Goal: Information Seeking & Learning: Learn about a topic

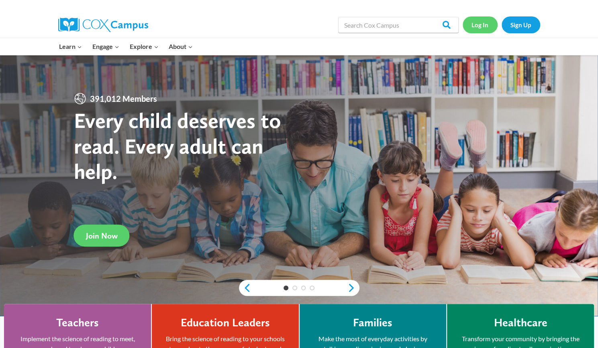
click at [489, 20] on link "Log In" at bounding box center [479, 24] width 35 height 16
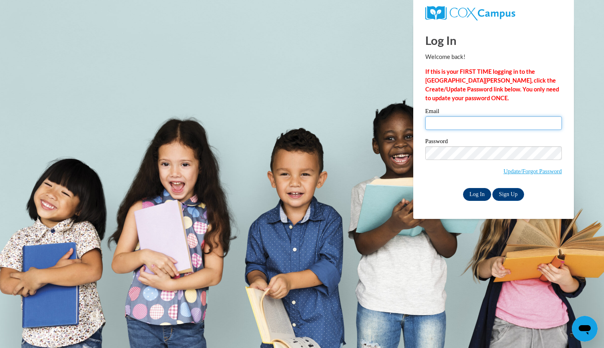
type input "msevelynawhite@gmail.com"
click at [470, 191] on input "Log In" at bounding box center [477, 194] width 28 height 13
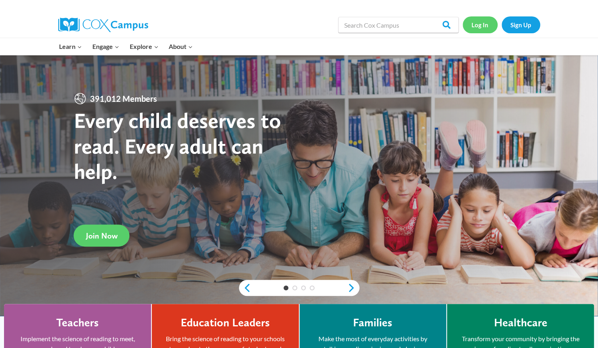
click at [480, 24] on link "Log In" at bounding box center [479, 24] width 35 height 16
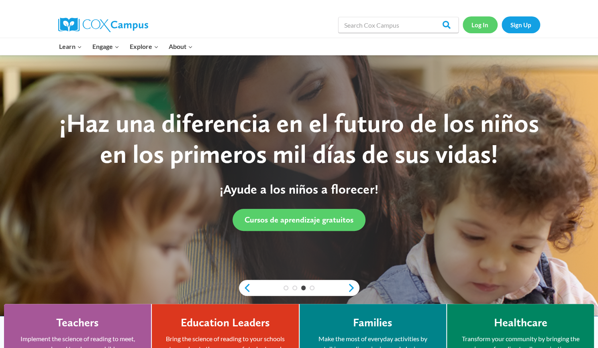
click at [486, 19] on link "Log In" at bounding box center [479, 24] width 35 height 16
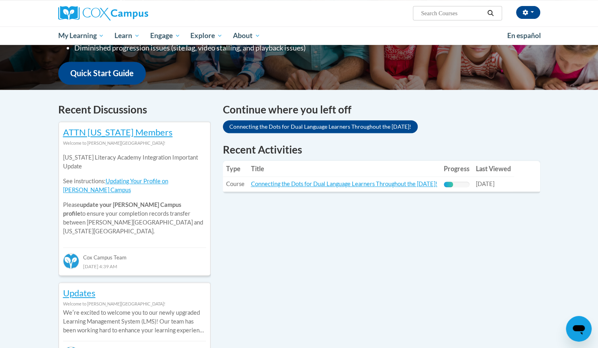
scroll to position [196, 0]
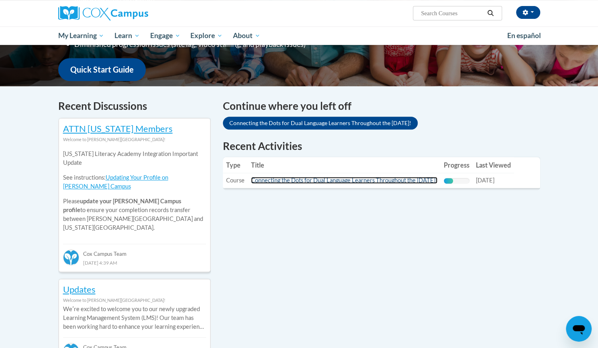
click at [437, 184] on link "Connecting the Dots for Dual Language Learners Throughout the [DATE]!" at bounding box center [344, 180] width 186 height 7
click at [347, 179] on link "Connecting the Dots for Dual Language Learners Throughout the [DATE]!" at bounding box center [344, 180] width 186 height 7
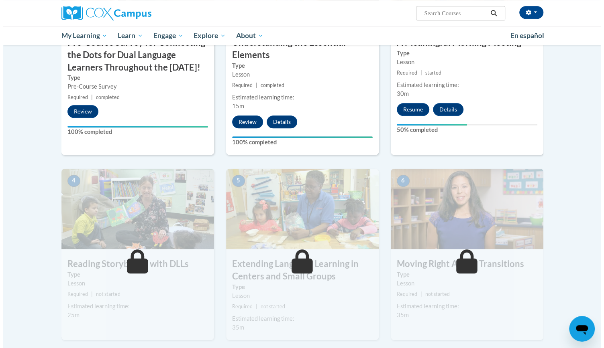
scroll to position [286, 0]
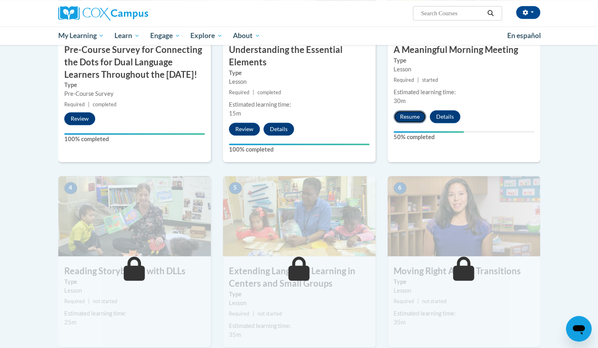
click at [411, 115] on button "Resume" at bounding box center [409, 116] width 33 height 13
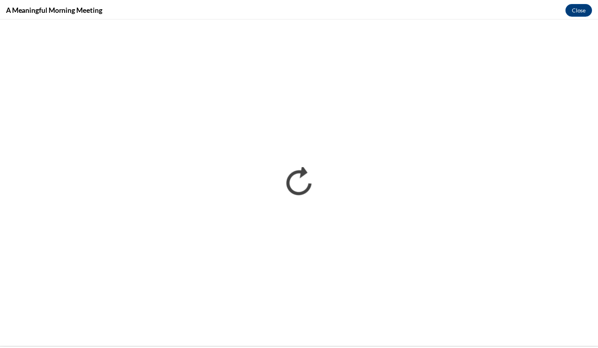
scroll to position [0, 0]
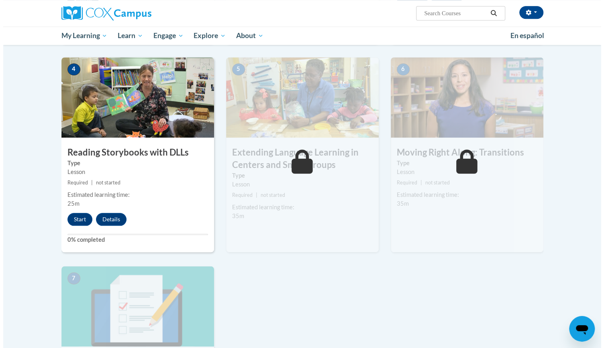
scroll to position [412, 0]
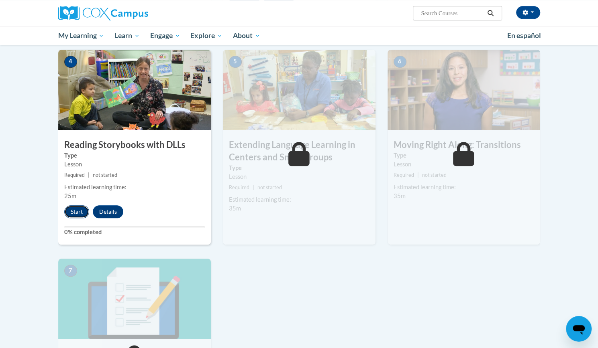
click at [71, 210] on button "Start" at bounding box center [76, 212] width 25 height 13
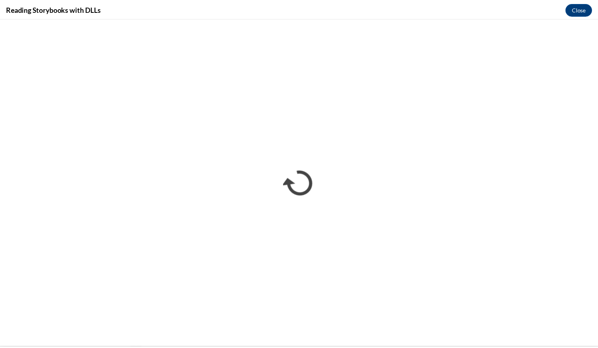
scroll to position [0, 0]
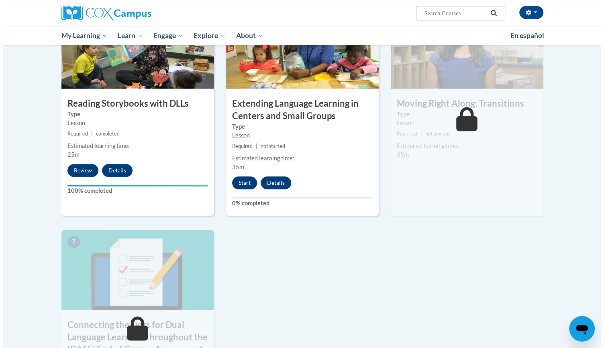
scroll to position [471, 0]
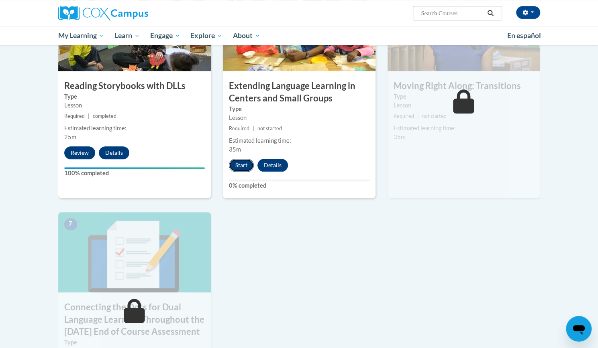
click at [241, 171] on button "Start" at bounding box center [241, 165] width 25 height 13
